Goal: Transaction & Acquisition: Purchase product/service

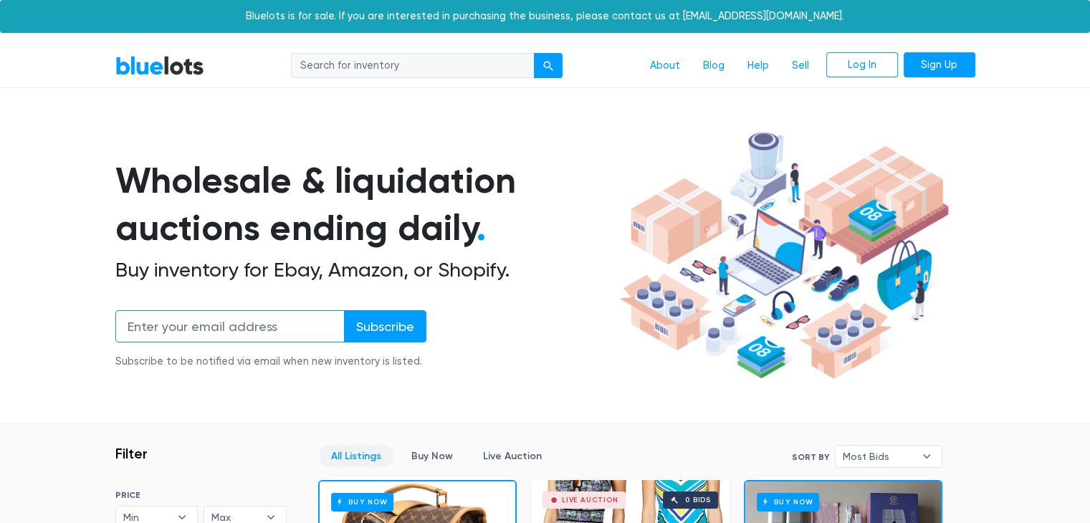
click at [276, 325] on input "email" at bounding box center [229, 326] width 229 height 32
click at [458, 57] on input "search" at bounding box center [413, 66] width 244 height 26
type input "books"
click at [534, 53] on button "submit" at bounding box center [548, 66] width 29 height 26
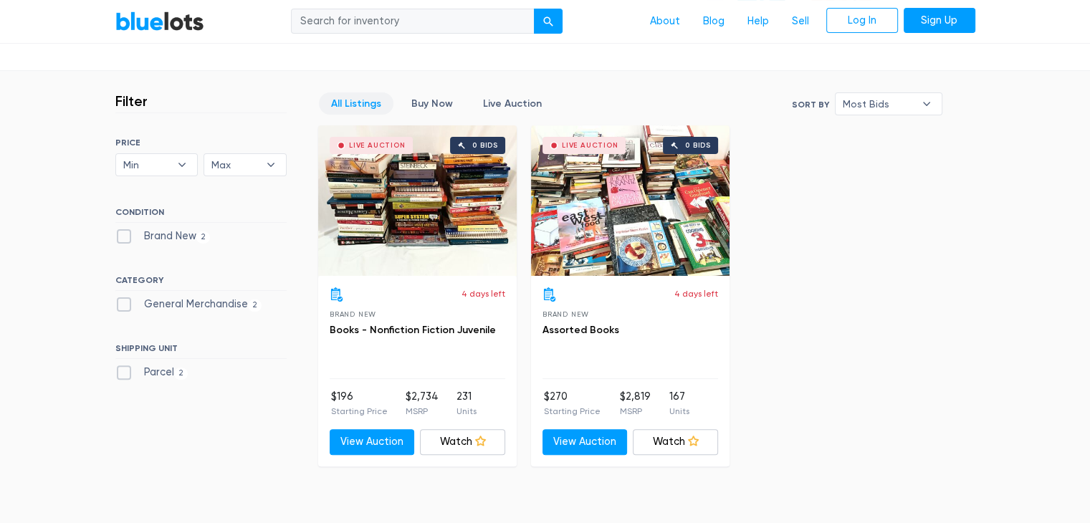
scroll to position [352, 0]
click at [435, 198] on div "Live Auction 0 bids" at bounding box center [417, 201] width 198 height 150
click at [641, 182] on div "Live Auction 0 bids" at bounding box center [630, 201] width 198 height 150
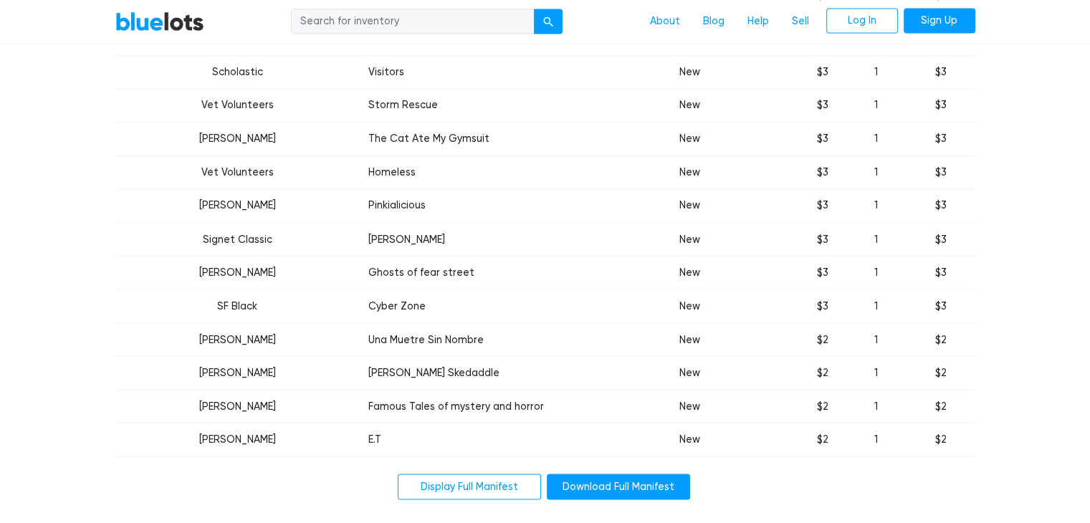
scroll to position [7944, 0]
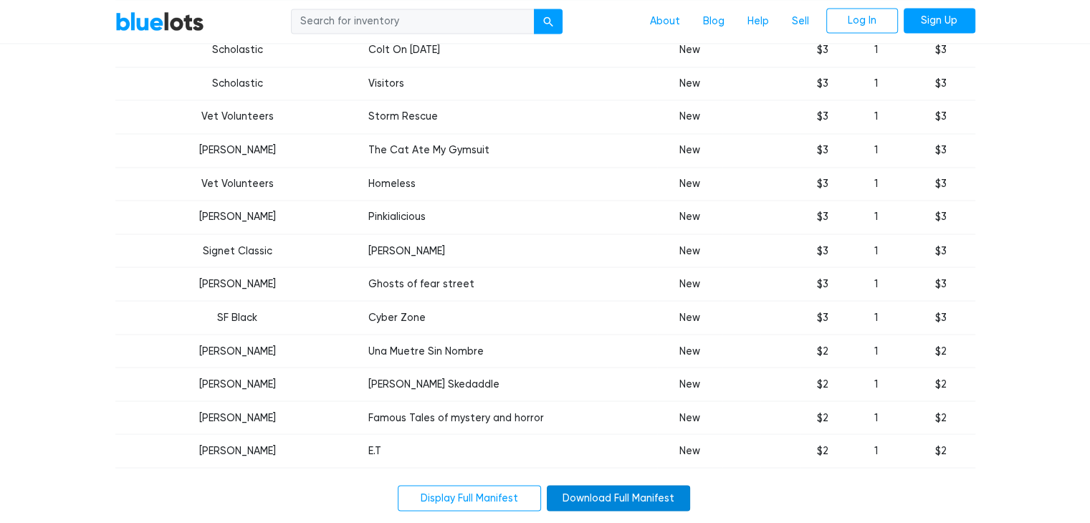
click at [606, 485] on link "Download Full Manifest" at bounding box center [618, 498] width 143 height 26
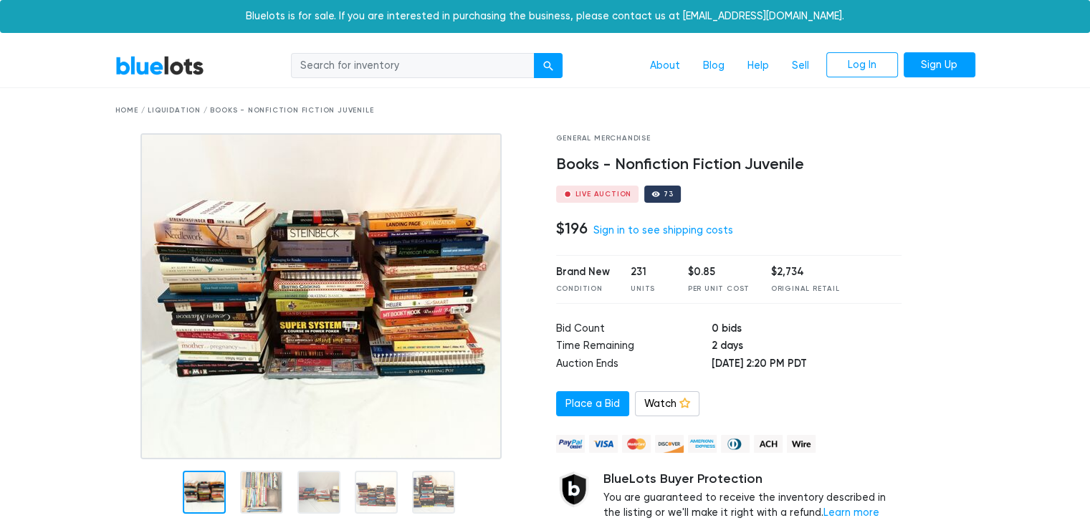
click at [418, 260] on img at bounding box center [320, 296] width 361 height 326
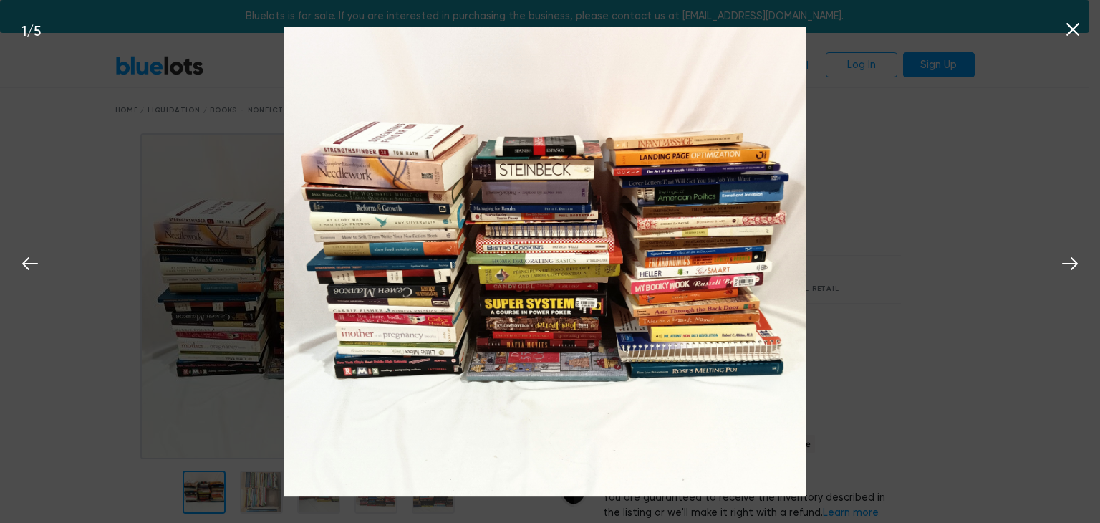
click at [1076, 32] on icon at bounding box center [1073, 29] width 13 height 13
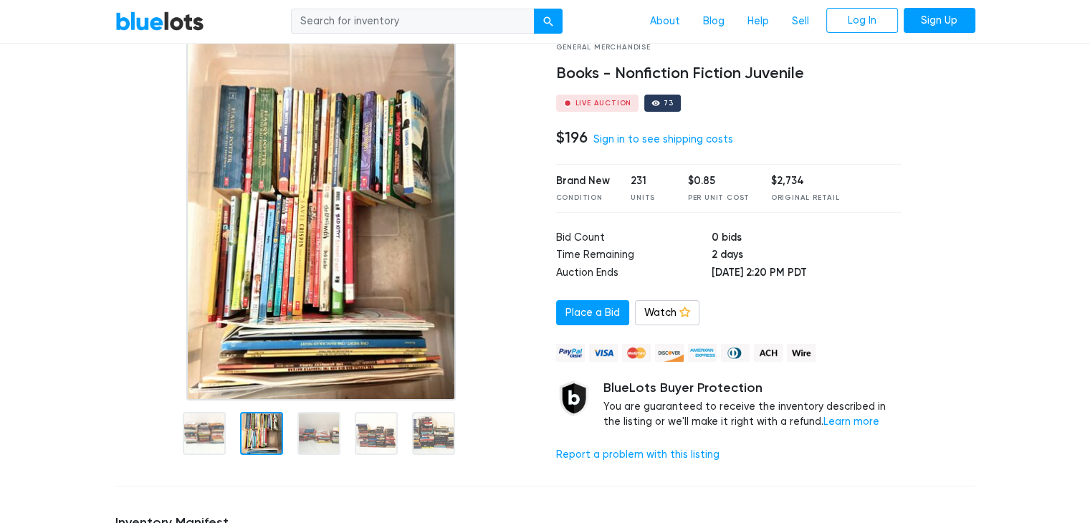
scroll to position [120, 0]
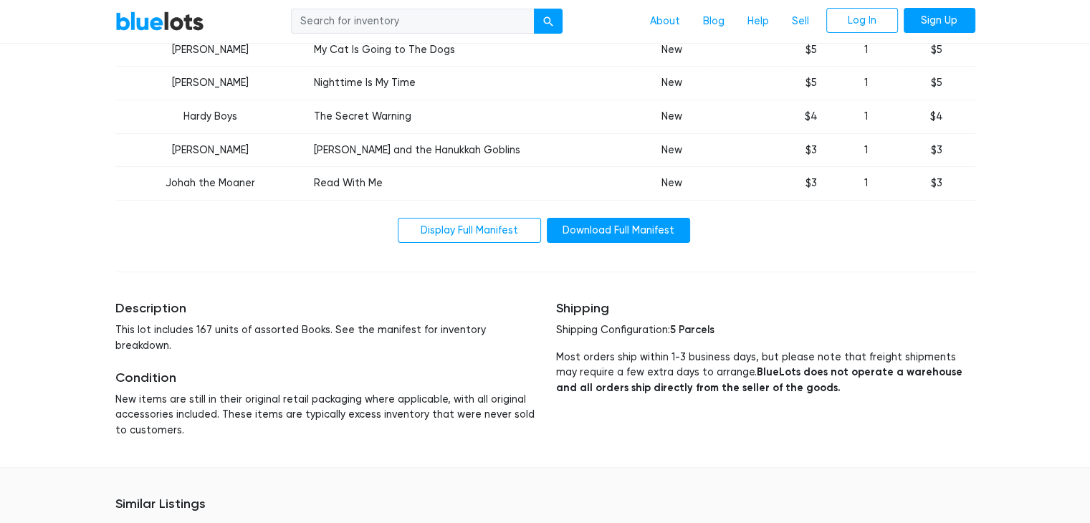
scroll to position [5777, 0]
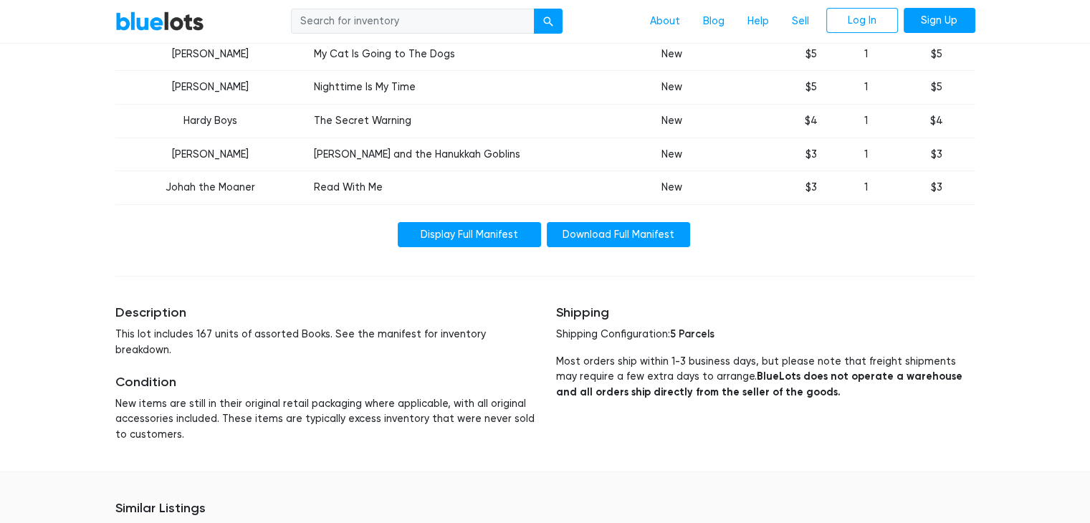
click at [501, 222] on link "Display Full Manifest" at bounding box center [469, 235] width 143 height 26
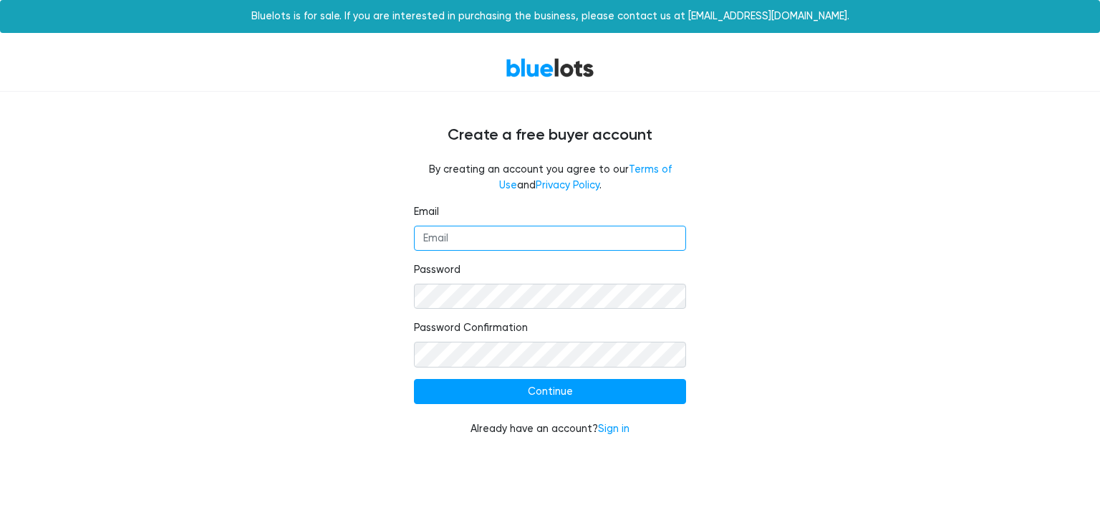
click at [527, 226] on input "Email" at bounding box center [550, 239] width 272 height 26
